Goal: Navigation & Orientation: Find specific page/section

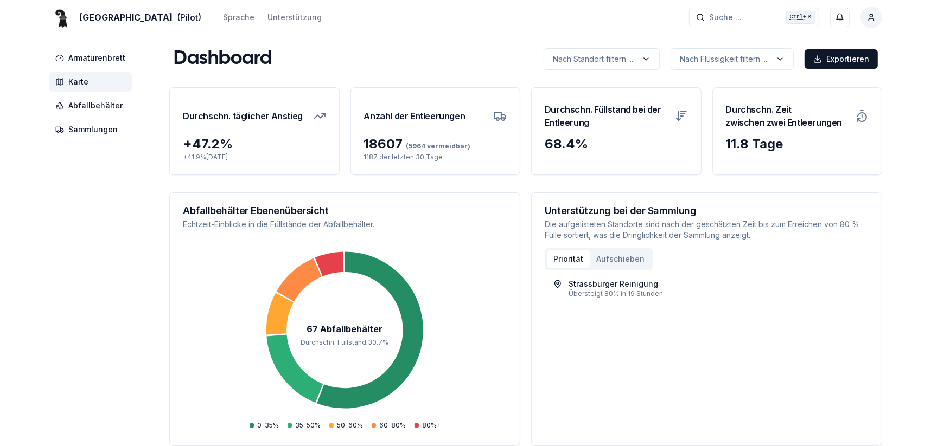
click at [76, 84] on span "Karte" at bounding box center [78, 81] width 20 height 11
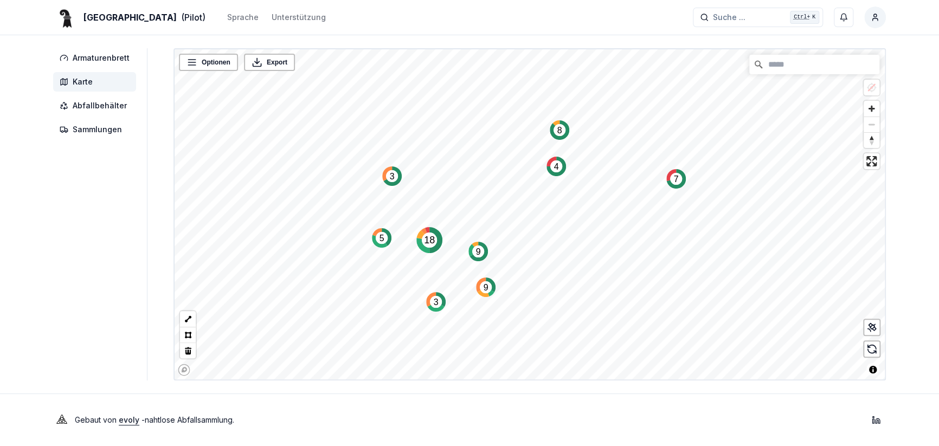
click at [558, 134] on text "8" at bounding box center [560, 130] width 5 height 9
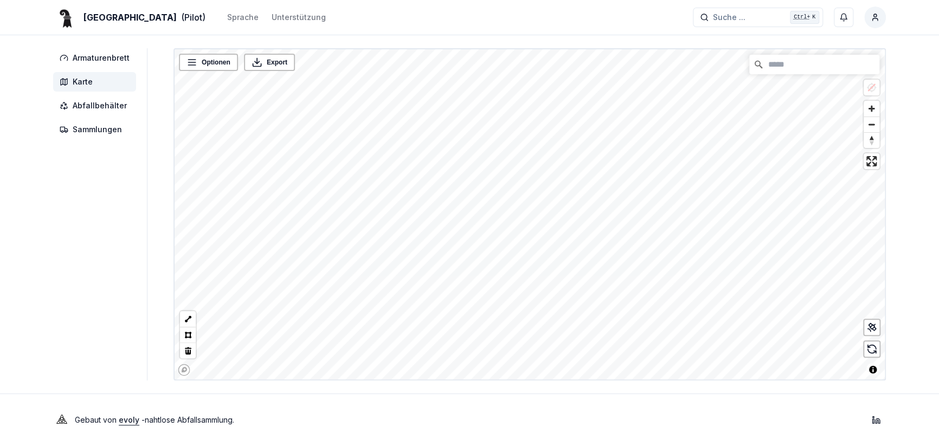
click at [651, 14] on div "Basel (Pilot) Sprache Unterstützung Suche ... Suche ... Ctrl+ K Roland Oberli A…" at bounding box center [469, 223] width 939 height 446
click at [654, 48] on div "Optionen Export © Mapbox © OpenStreetMap Improve this map" at bounding box center [530, 214] width 713 height 332
click at [136, 321] on div "Armaturenbrett Karte Abfallbehälter Sammlungen Optionen Export © Mapbox © OpenS…" at bounding box center [470, 214] width 868 height 332
click at [188, 313] on div "Optionen Export © Mapbox © OpenStreetMap Improve this map" at bounding box center [530, 214] width 713 height 332
